Goal: Task Accomplishment & Management: Complete application form

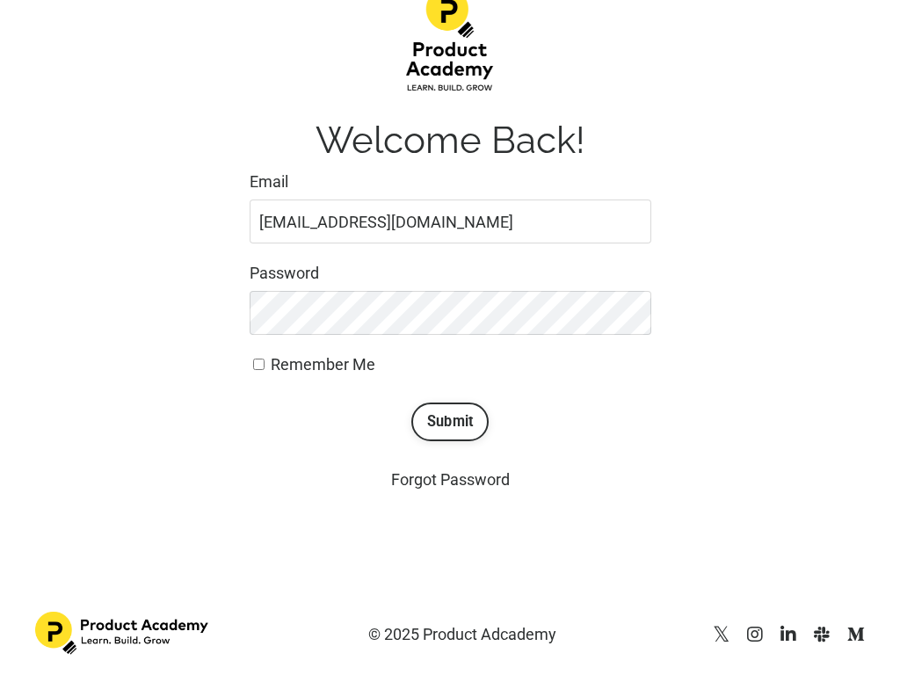
scroll to position [205, 0]
click at [450, 221] on input "Email" at bounding box center [451, 222] width 402 height 44
type input "[EMAIL_ADDRESS][DOMAIN_NAME]"
click at [450, 221] on input "Email" at bounding box center [451, 222] width 402 height 44
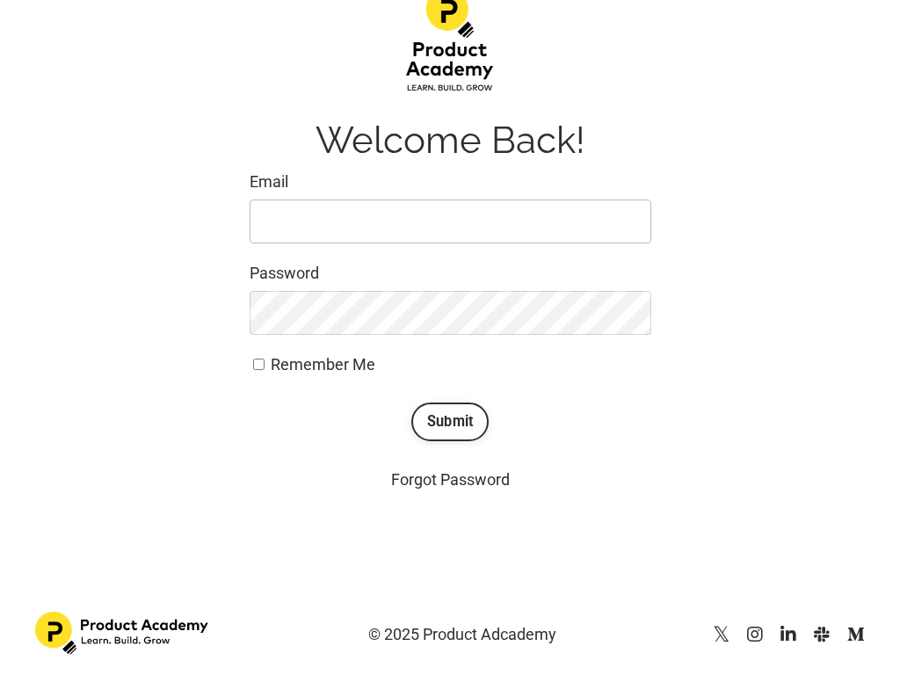
click at [450, 221] on input "Email" at bounding box center [451, 222] width 402 height 44
type input "predovicalexandria138@gmail.com"
click at [450, 221] on input "Email" at bounding box center [451, 222] width 402 height 44
type input "Investment Account"
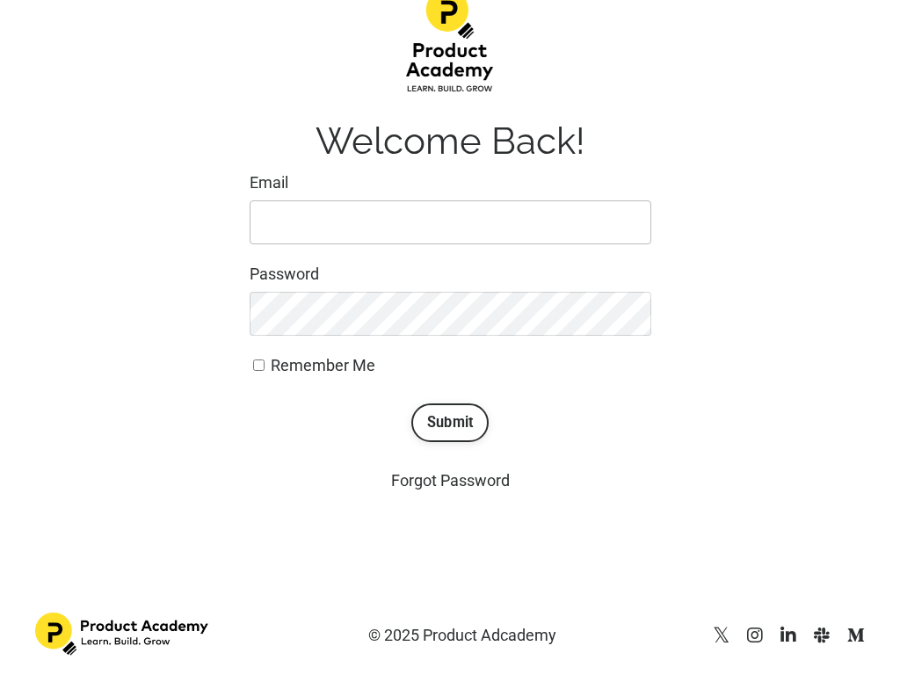
click at [450, 222] on input "Email" at bounding box center [451, 222] width 402 height 44
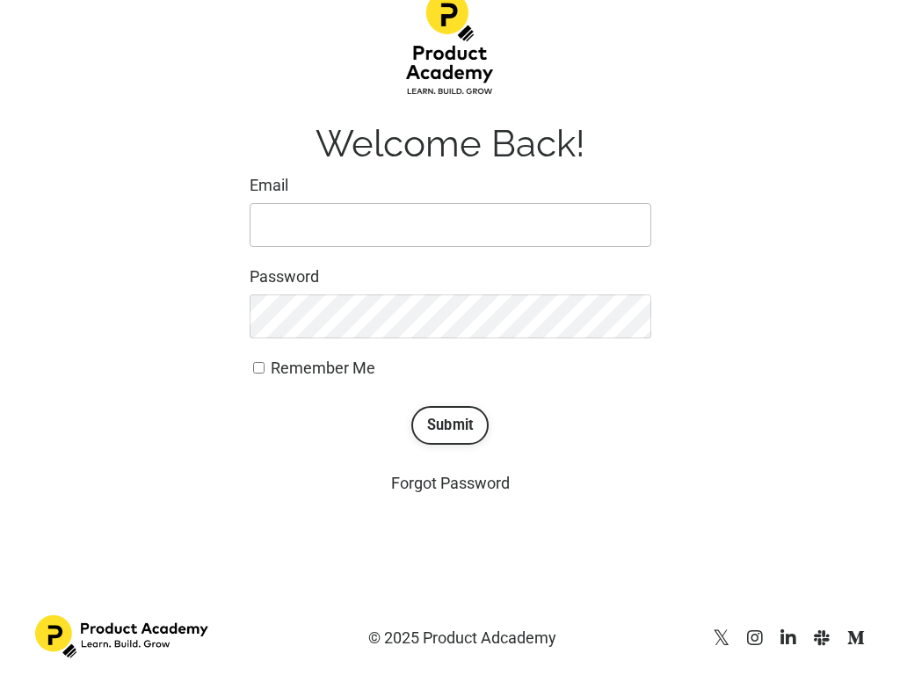
scroll to position [197, 0]
click at [258, 368] on input "Remember Me" at bounding box center [258, 368] width 11 height 11
checkbox input "true"
click at [450, 226] on input "Email" at bounding box center [451, 226] width 402 height 44
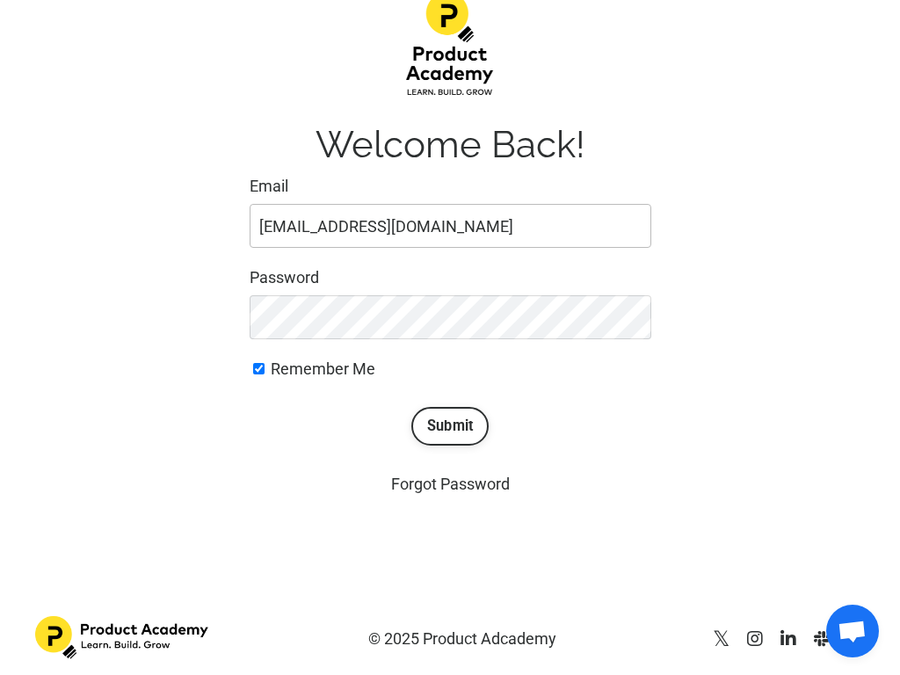
type input "[EMAIL_ADDRESS][DOMAIN_NAME]"
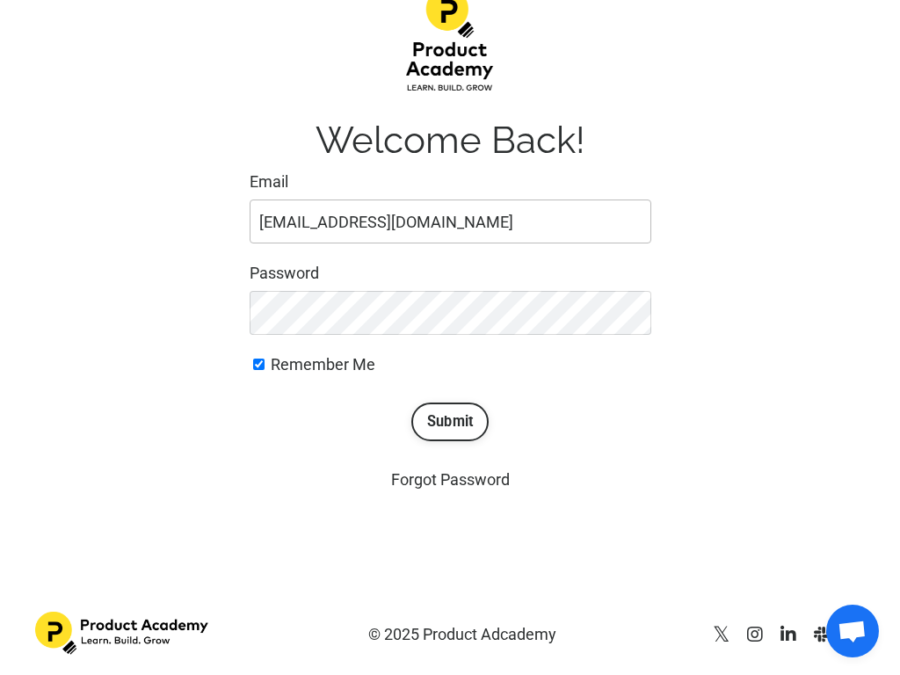
click at [411, 403] on button "Submit" at bounding box center [450, 422] width 78 height 39
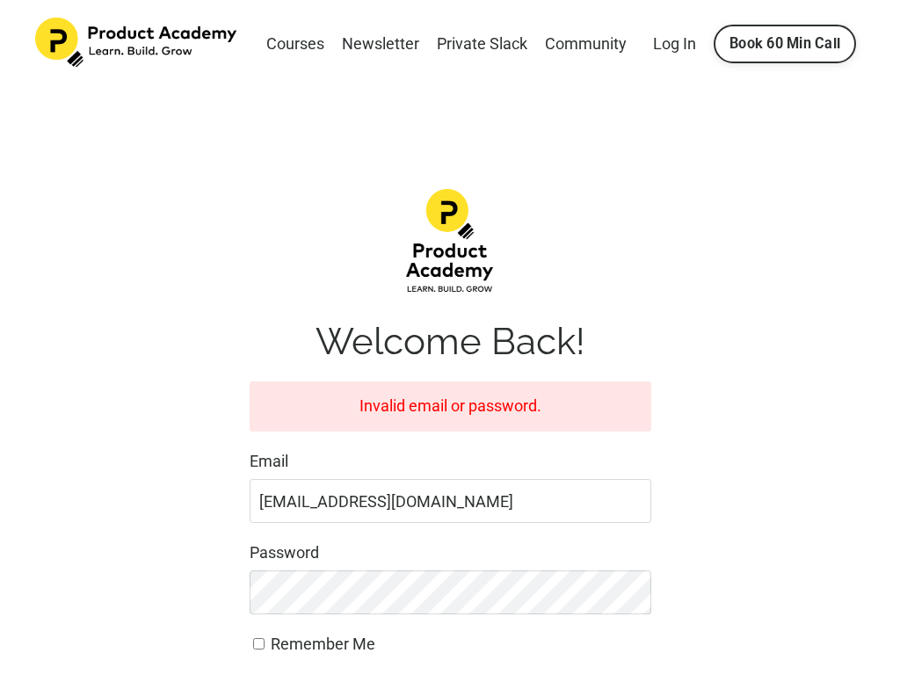
scroll to position [280, 0]
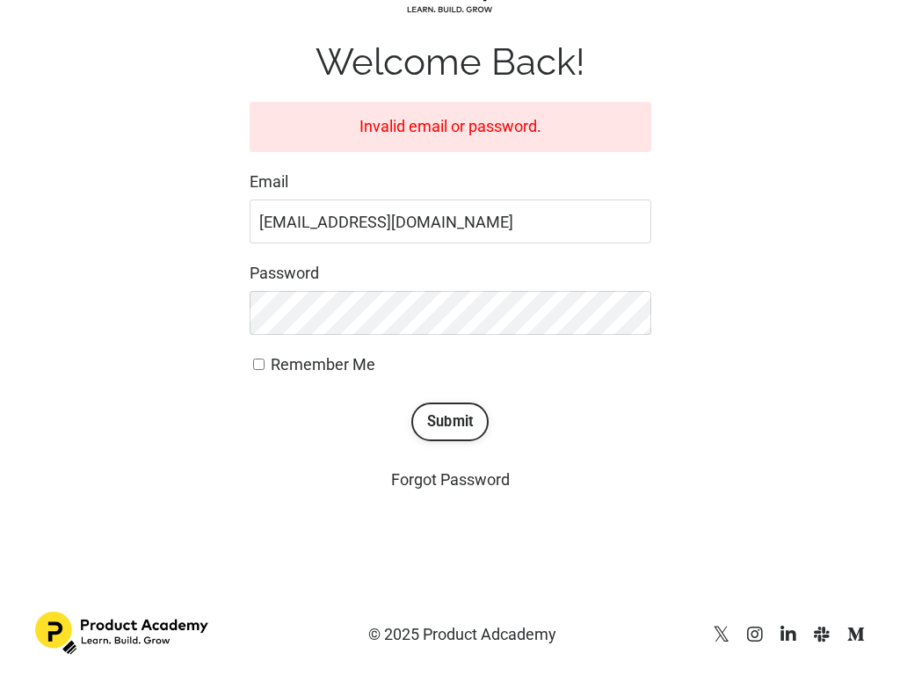
click at [258, 364] on input "Remember Me" at bounding box center [258, 364] width 11 height 11
checkbox input "true"
click at [450, 221] on input "[EMAIL_ADDRESS][DOMAIN_NAME]" at bounding box center [451, 222] width 402 height 44
type input ".com"
type input "brandonfarmer75@outlook.com"
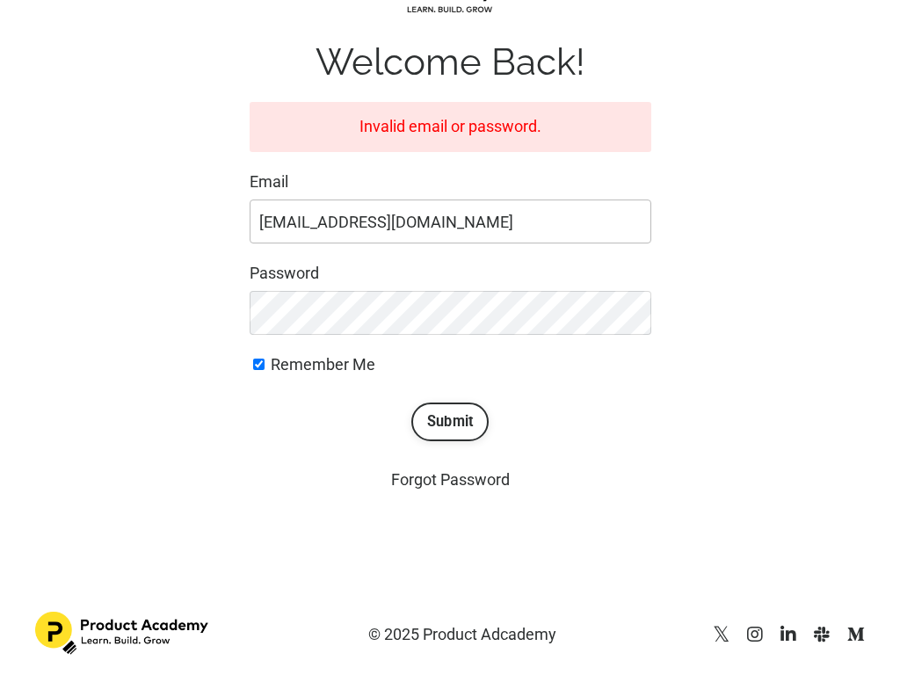
click at [411, 403] on button "Submit" at bounding box center [450, 422] width 78 height 39
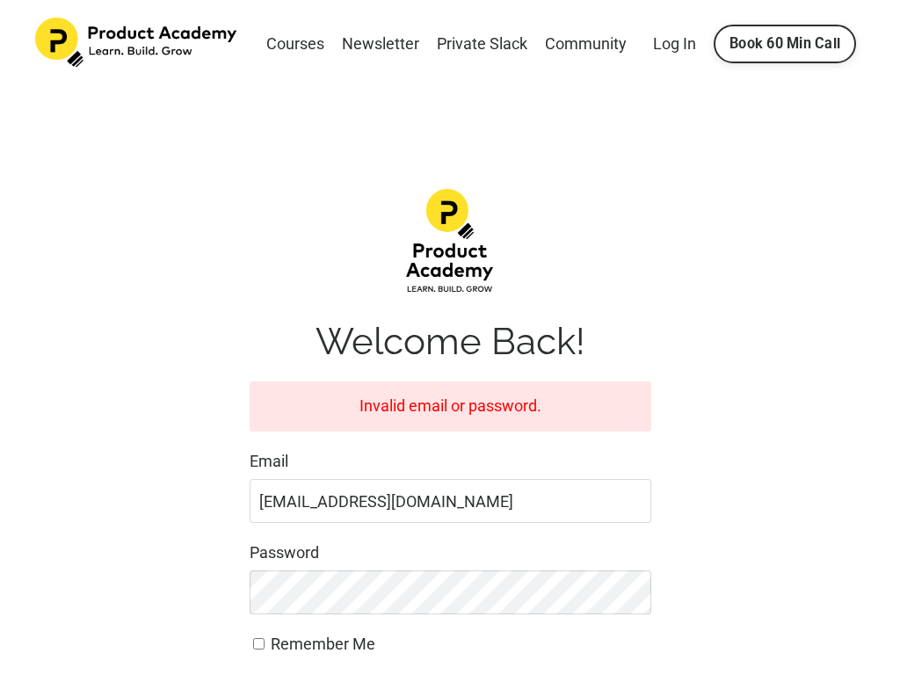
scroll to position [280, 0]
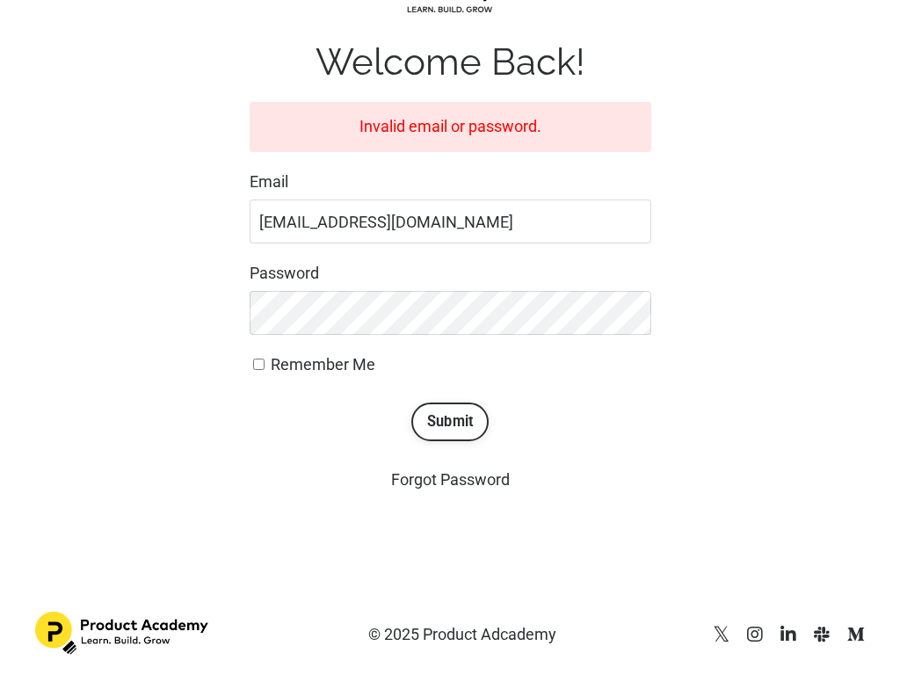
click at [258, 364] on input "Remember Me" at bounding box center [258, 364] width 11 height 11
checkbox input "true"
click at [450, 221] on input "[EMAIL_ADDRESS][DOMAIN_NAME]" at bounding box center [451, 222] width 402 height 44
type input ".com"
type input "predovicalexandria138@gmail.com"
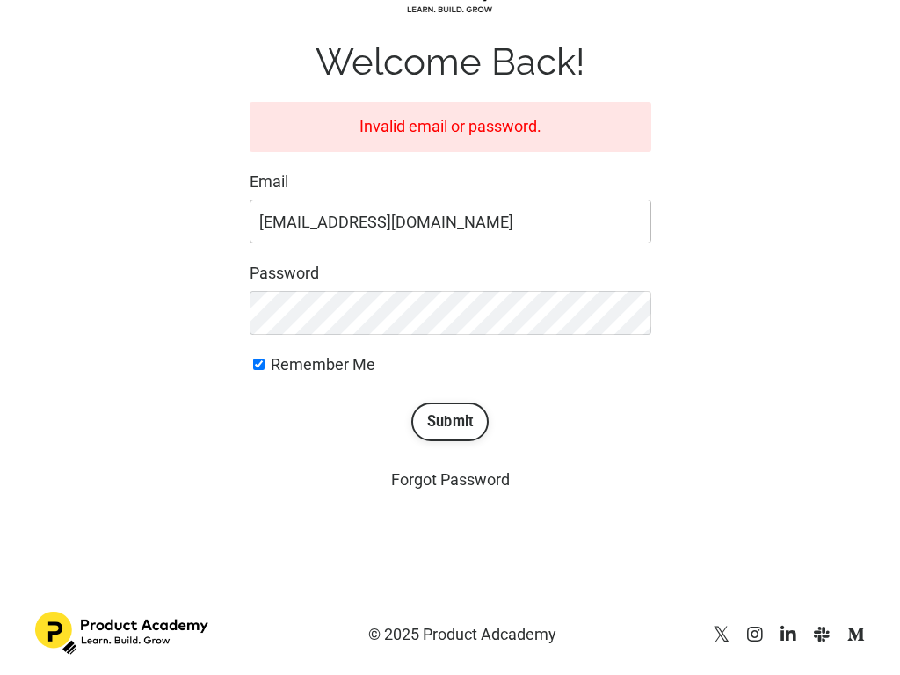
click at [411, 403] on button "Submit" at bounding box center [450, 422] width 78 height 39
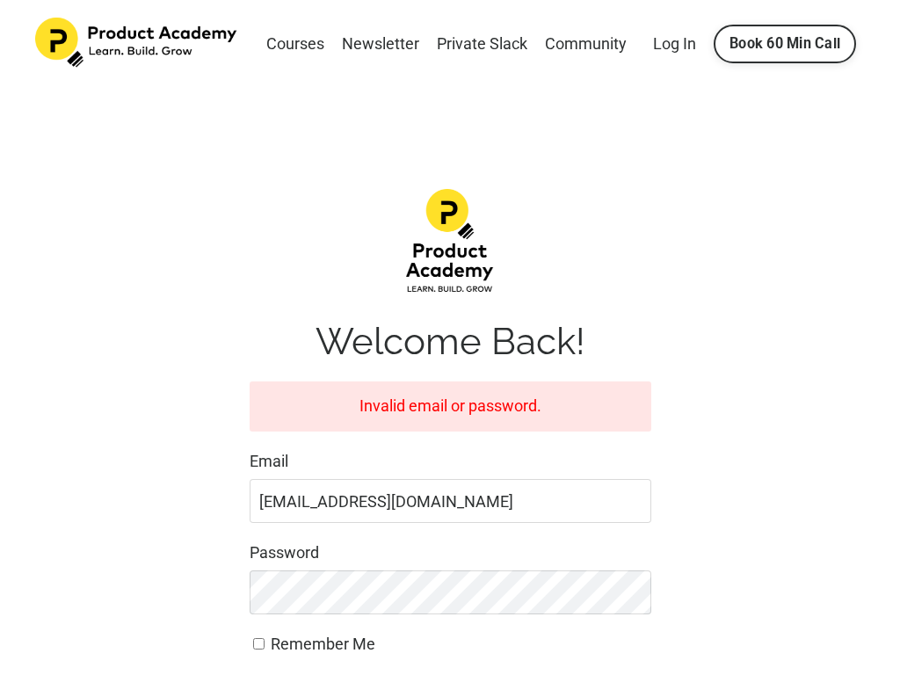
scroll to position [280, 0]
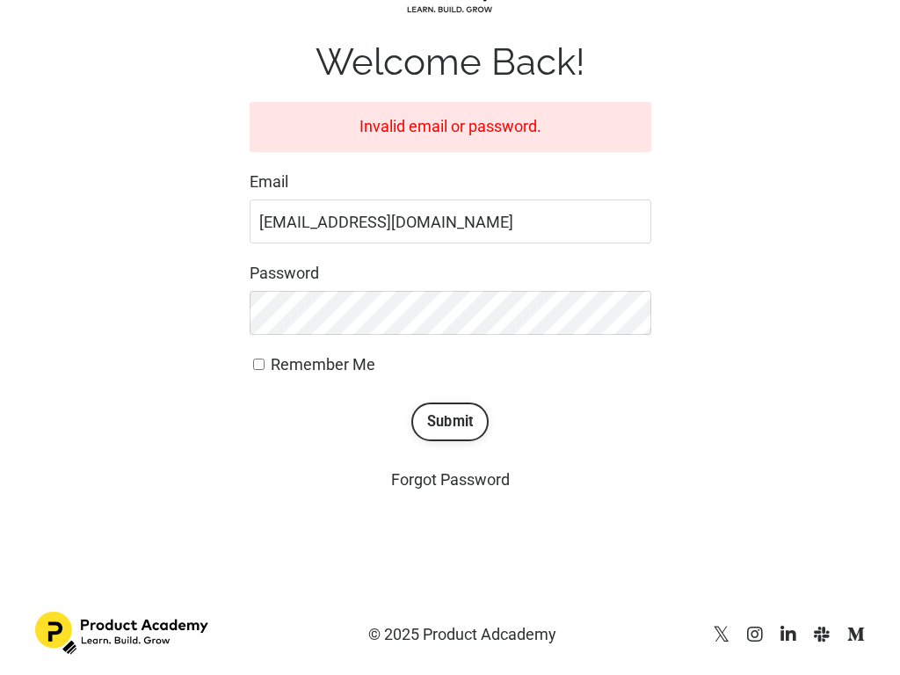
click at [258, 364] on input "Remember Me" at bounding box center [258, 364] width 11 height 11
checkbox input "true"
click at [450, 221] on input "predovicalexandria138@gmail.com" at bounding box center [451, 222] width 402 height 44
type input "ail.com"
type input "[EMAIL_ADDRESS][DOMAIN_NAME]"
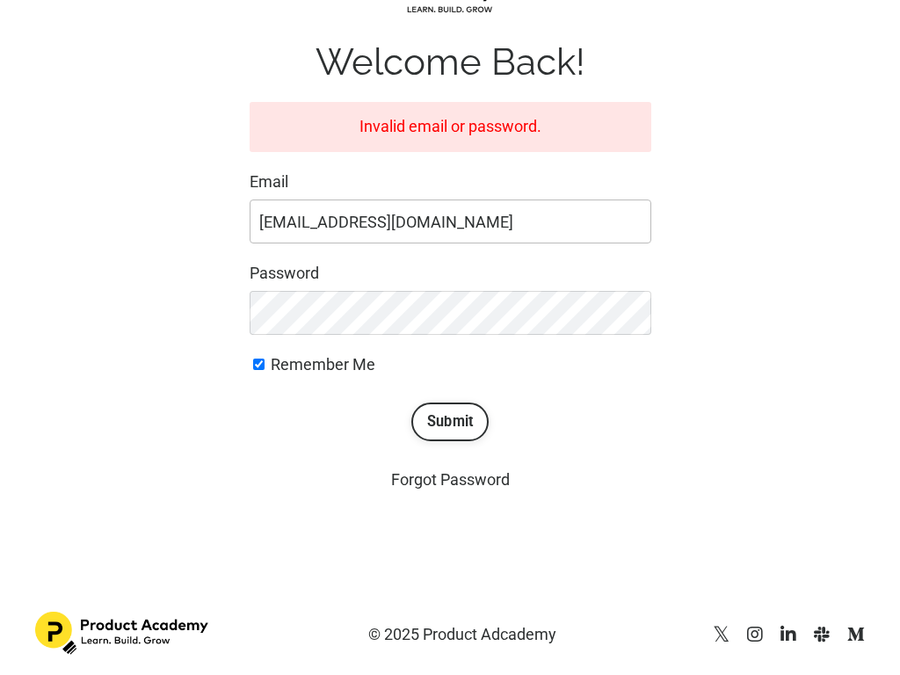
click at [411, 403] on button "Submit" at bounding box center [450, 422] width 78 height 39
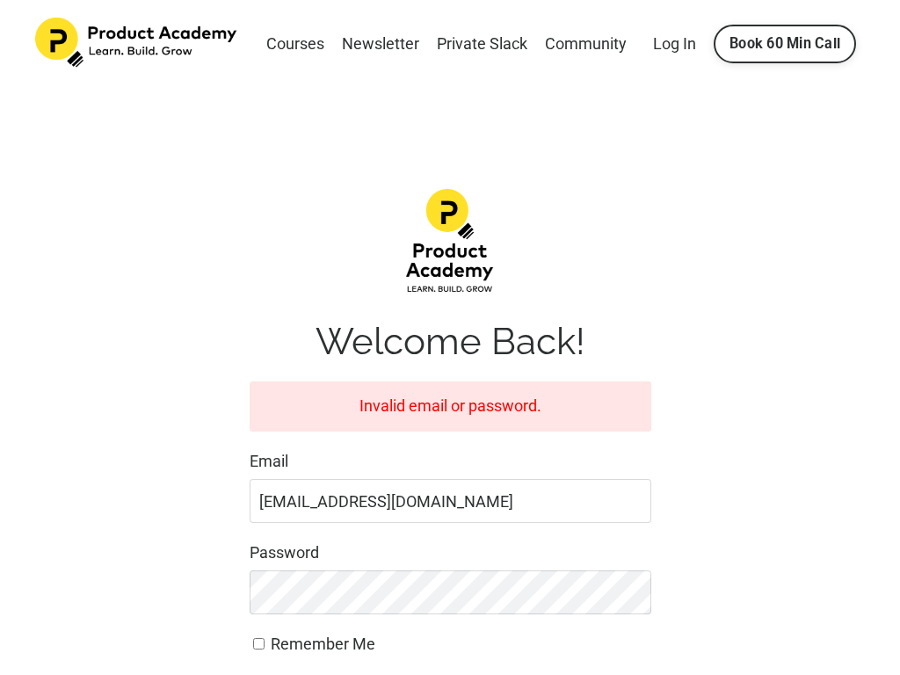
scroll to position [280, 0]
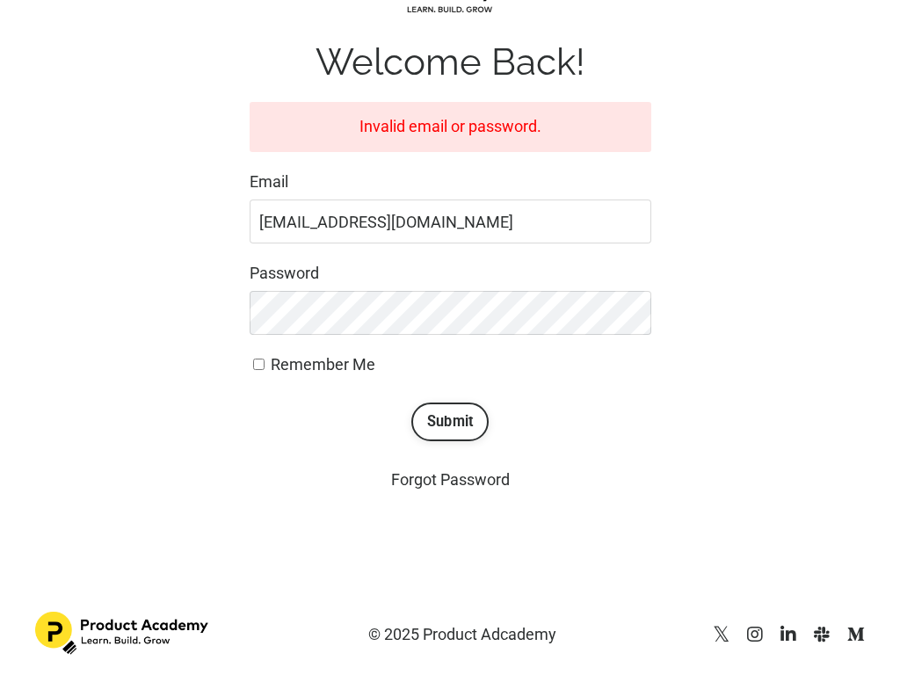
click at [449, 421] on button "Submit" at bounding box center [450, 422] width 78 height 39
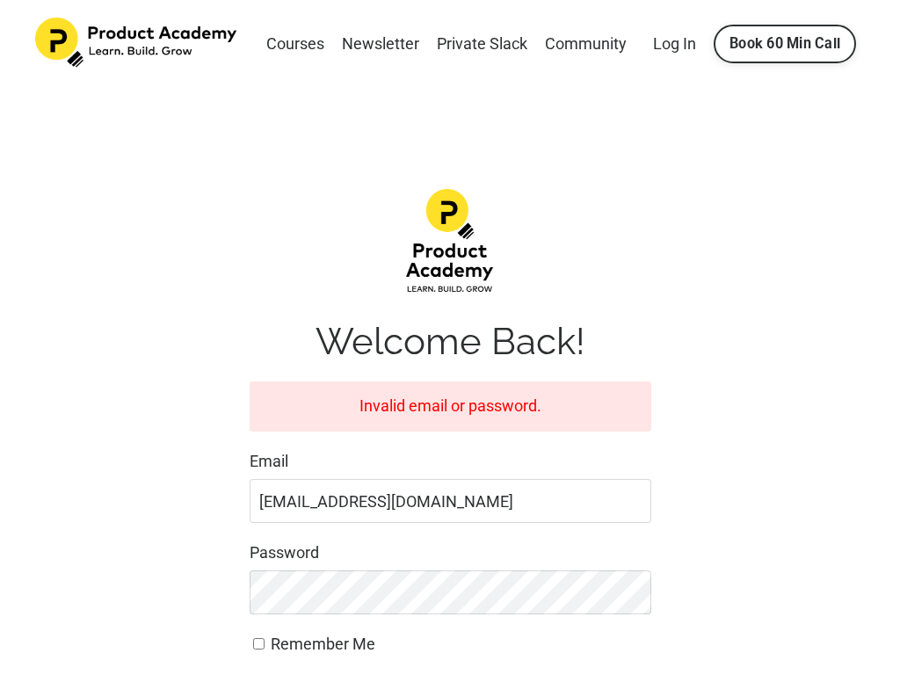
scroll to position [280, 0]
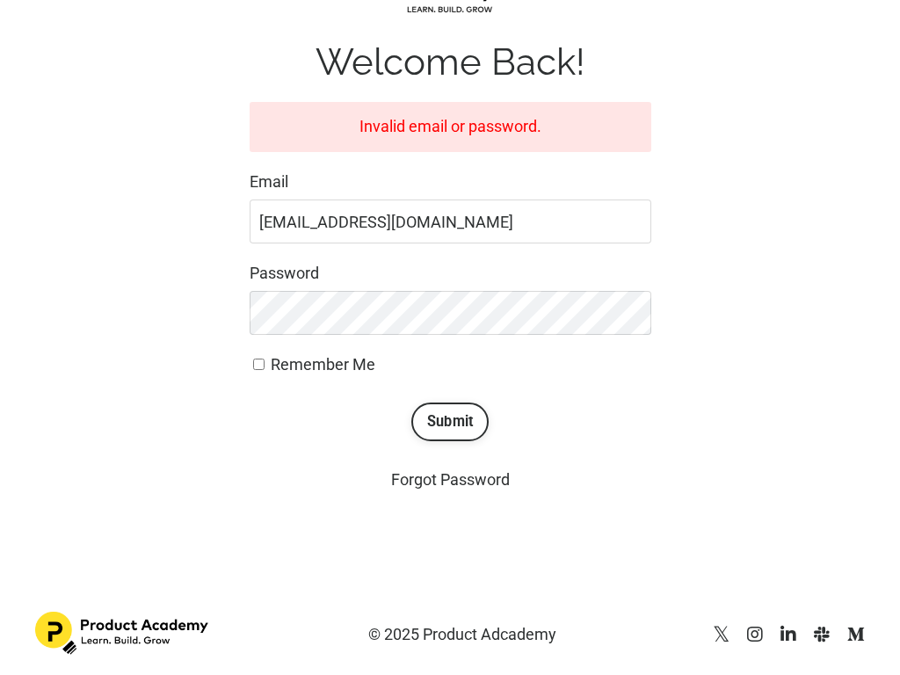
click at [258, 364] on input "Remember Me" at bounding box center [258, 364] width 11 height 11
checkbox input "true"
click at [450, 221] on input "[EMAIL_ADDRESS][DOMAIN_NAME]" at bounding box center [451, 222] width 402 height 44
type input ".com"
type input "[EMAIL_ADDRESS][DOMAIN_NAME]"
